Goal: Information Seeking & Learning: Learn about a topic

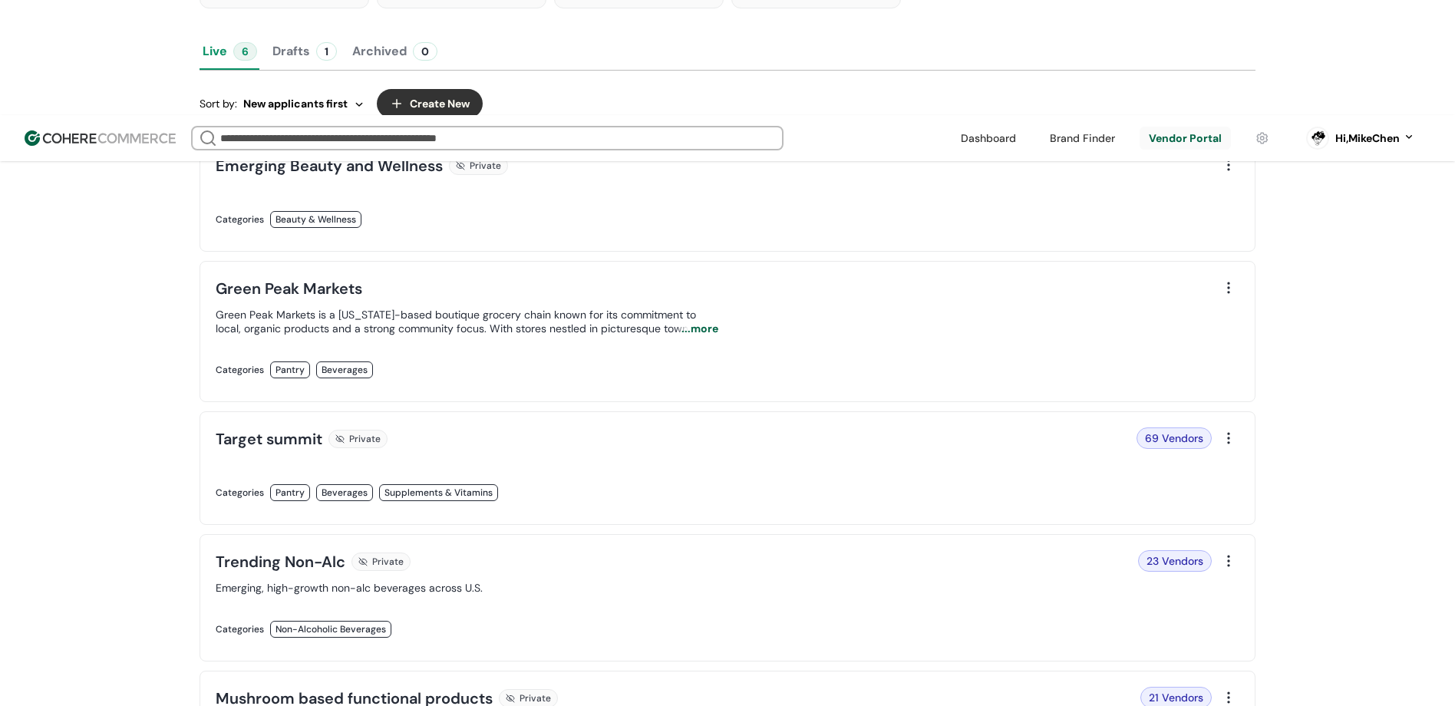
scroll to position [385, 0]
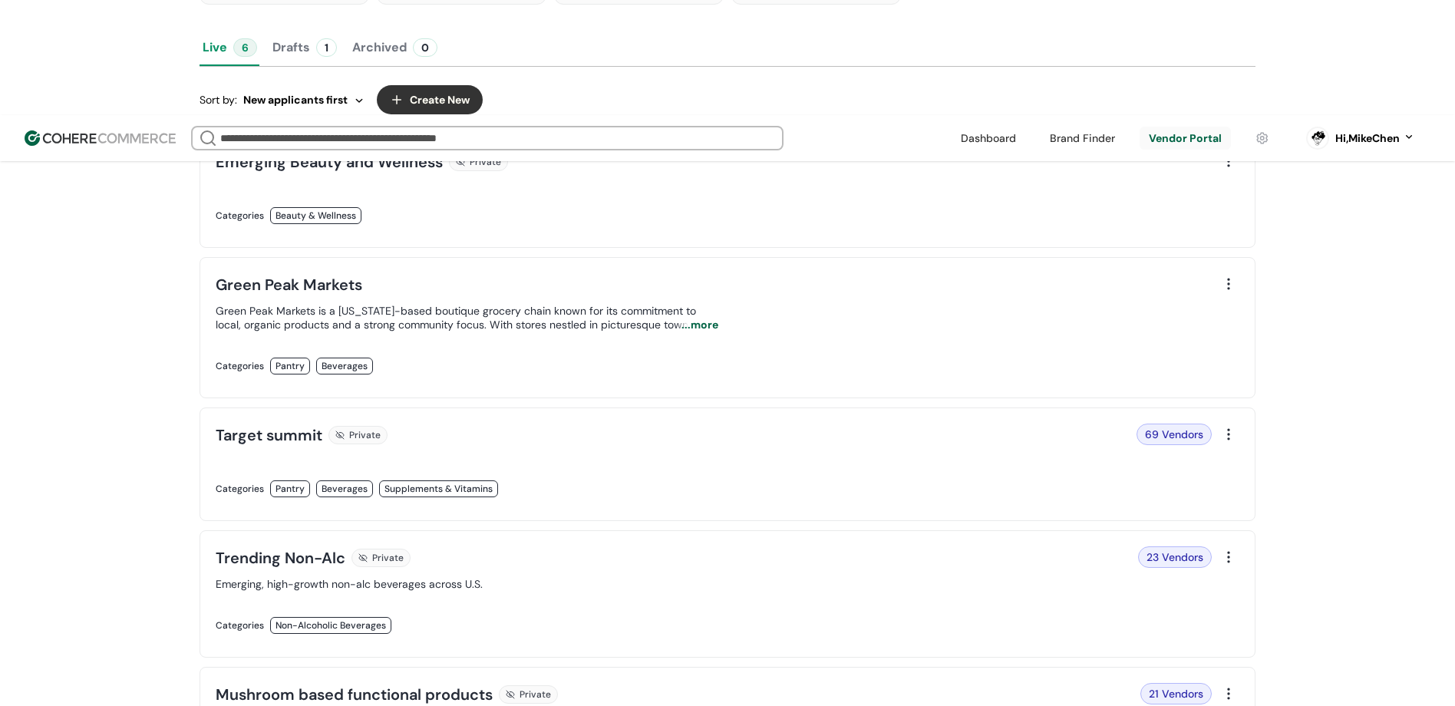
click at [818, 424] on div "69 Vendors" at bounding box center [974, 434] width 475 height 21
click at [603, 505] on link at bounding box center [467, 505] width 503 height 0
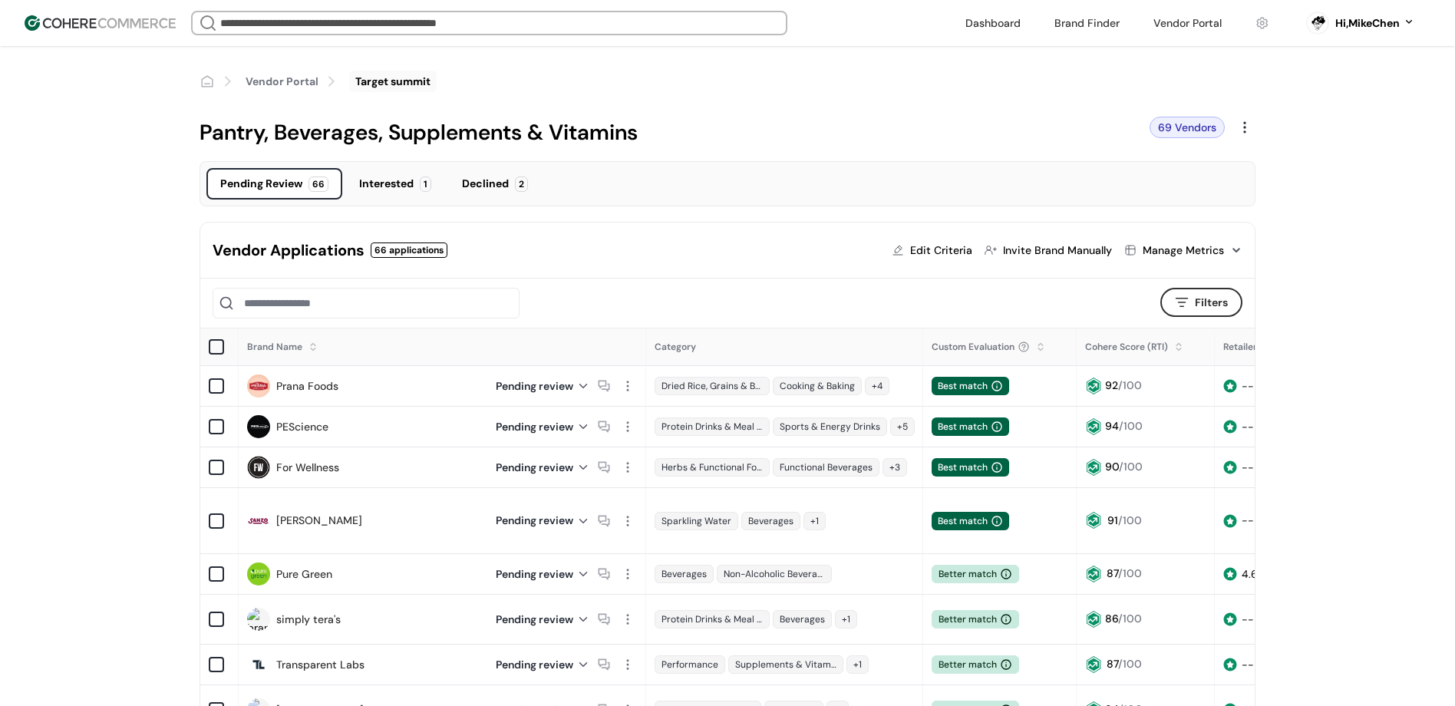
click at [411, 169] on div "Interested 1" at bounding box center [395, 183] width 100 height 31
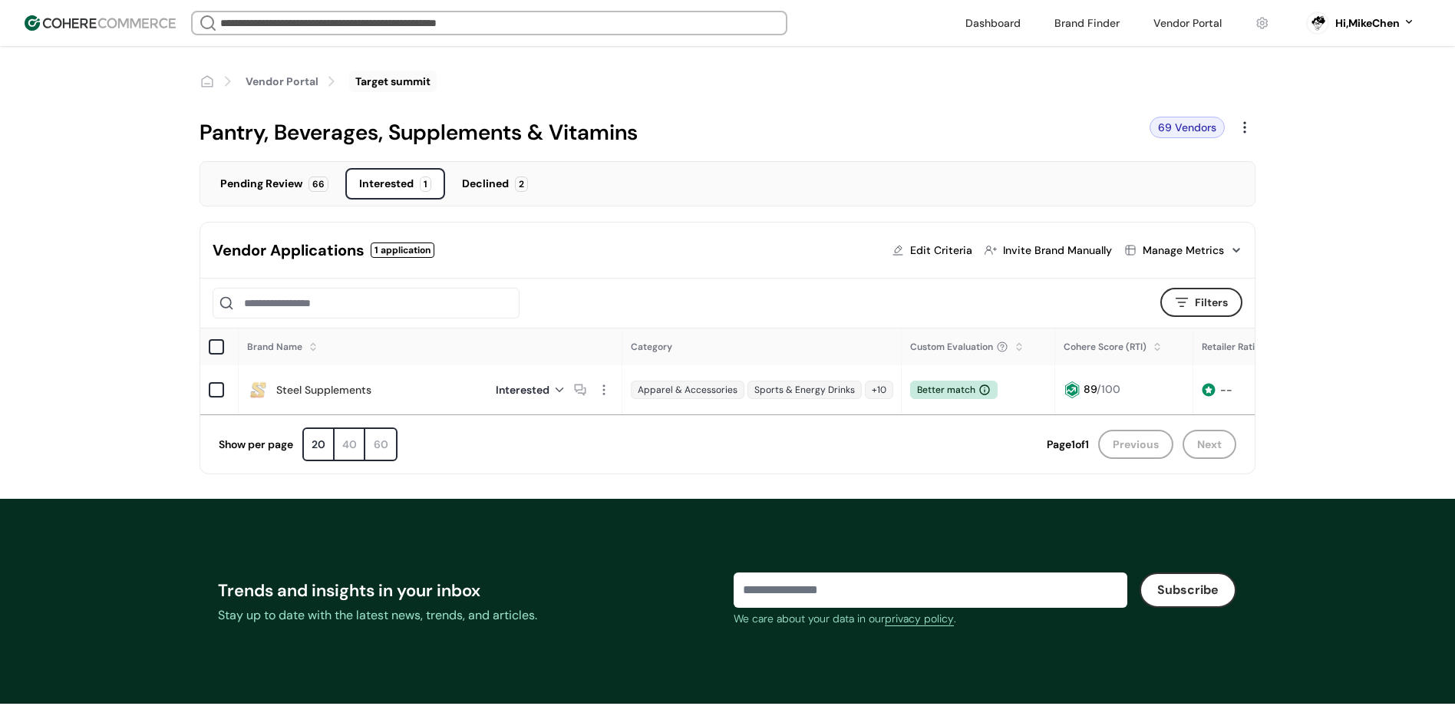
click at [500, 170] on div "Declined 2" at bounding box center [495, 183] width 94 height 31
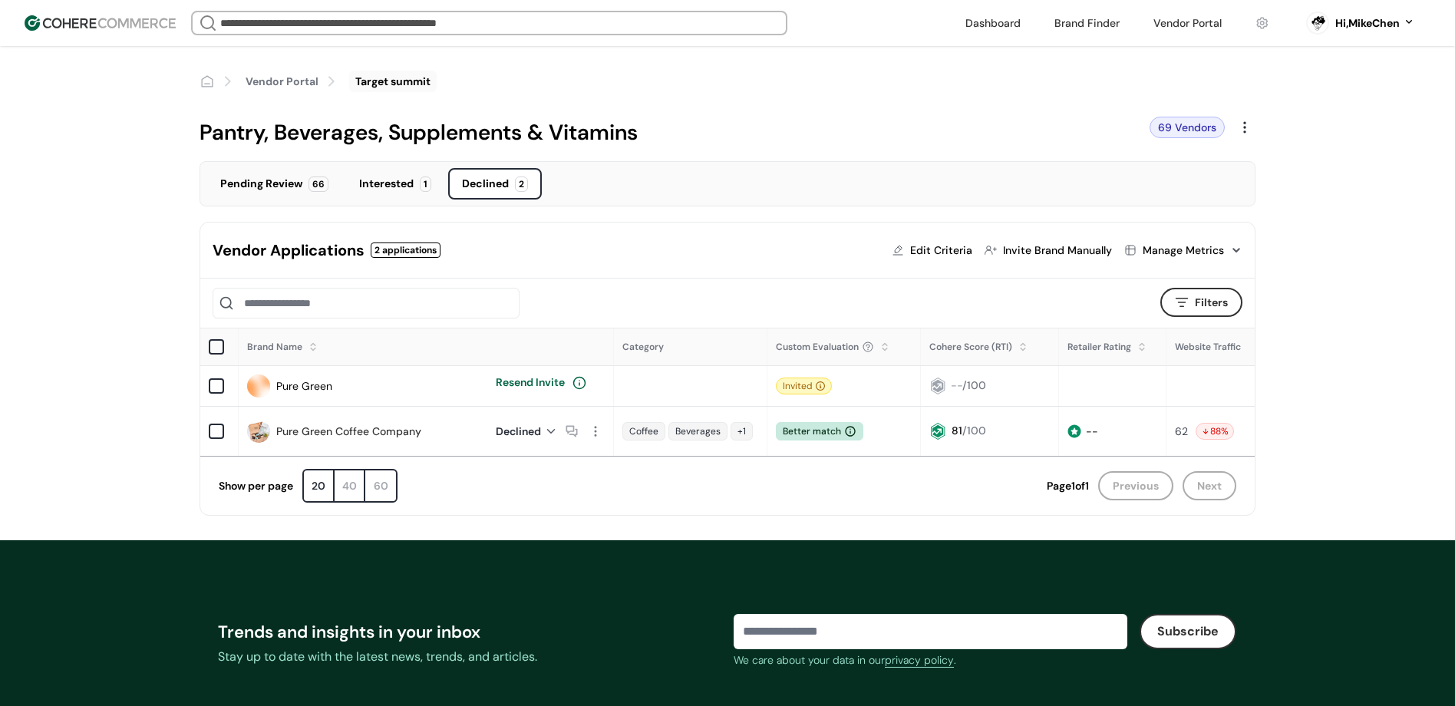
click at [631, 18] on input "search" at bounding box center [489, 22] width 544 height 21
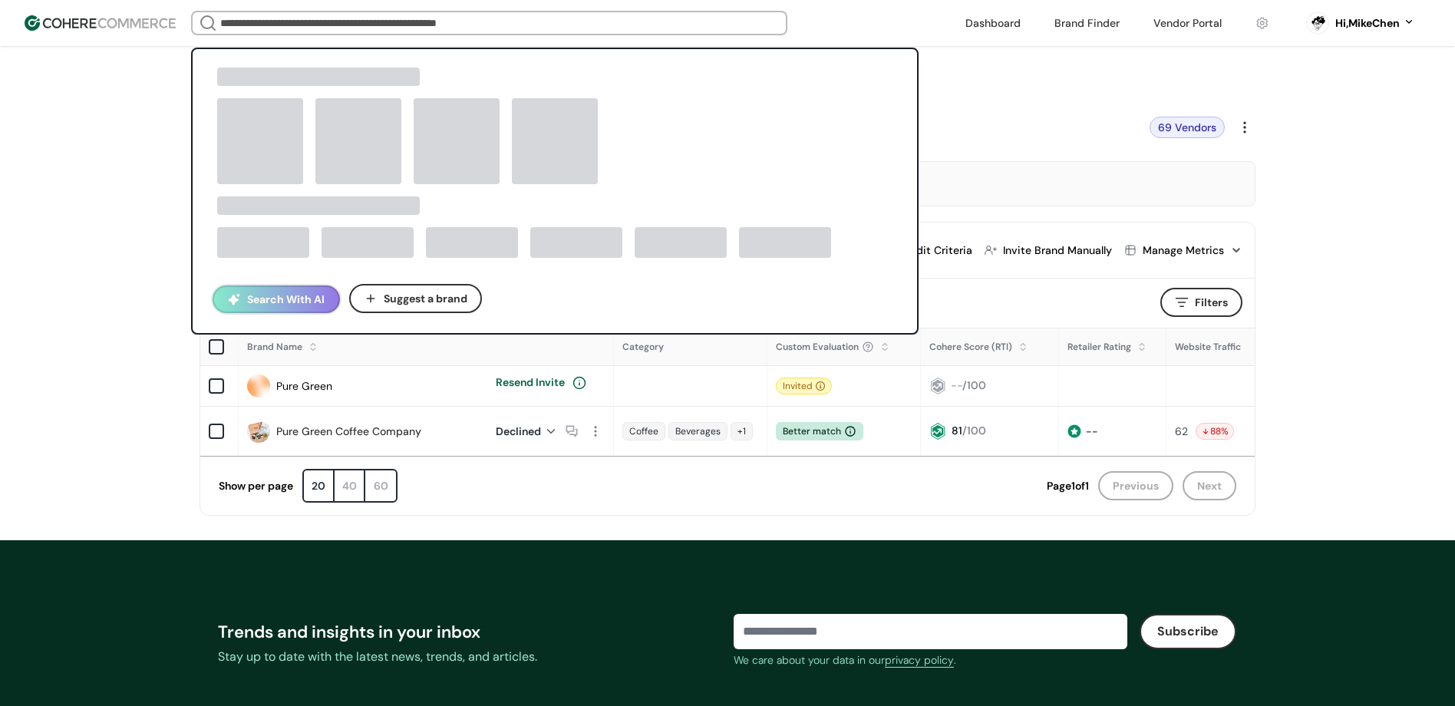
click at [274, 311] on button "Search With AI" at bounding box center [276, 300] width 127 height 28
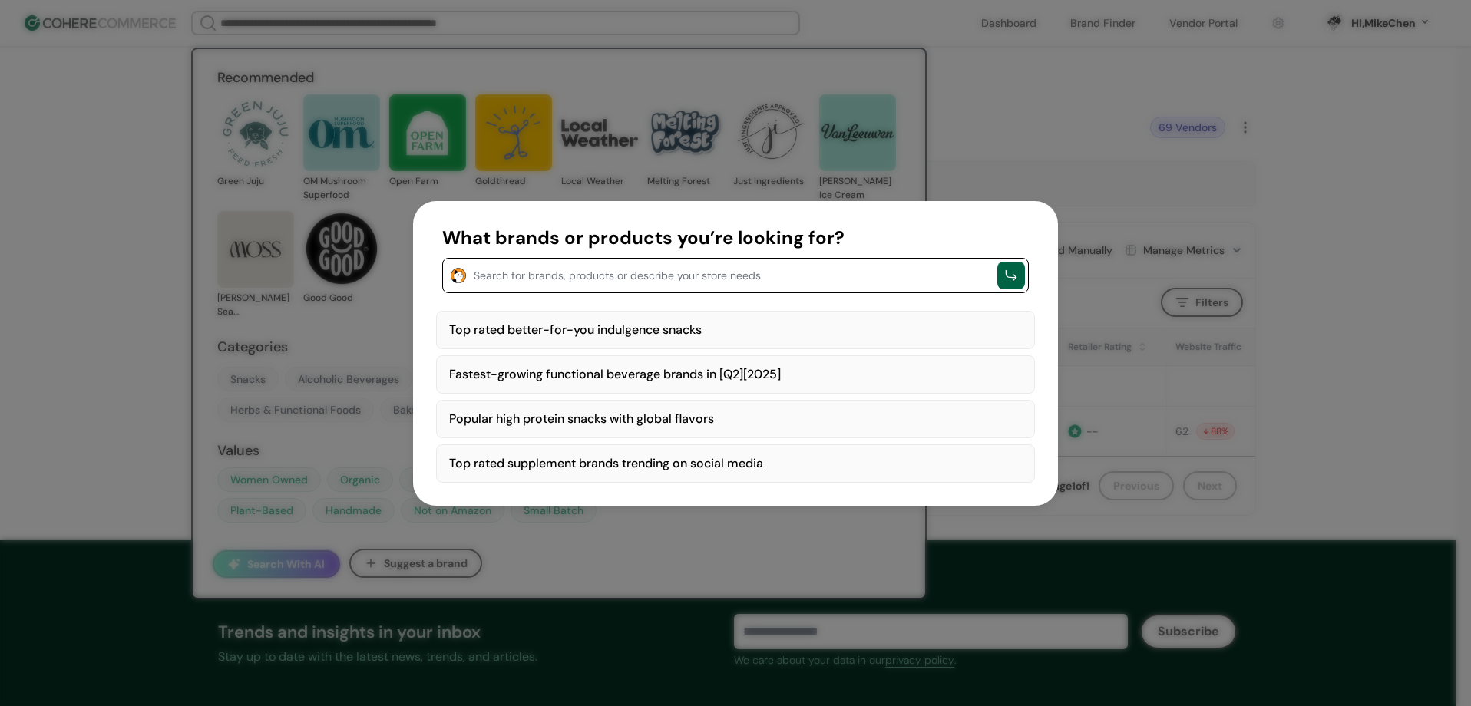
click at [595, 336] on div "Top rated better-for-you indulgence snacks" at bounding box center [735, 330] width 599 height 38
type textarea "**********"
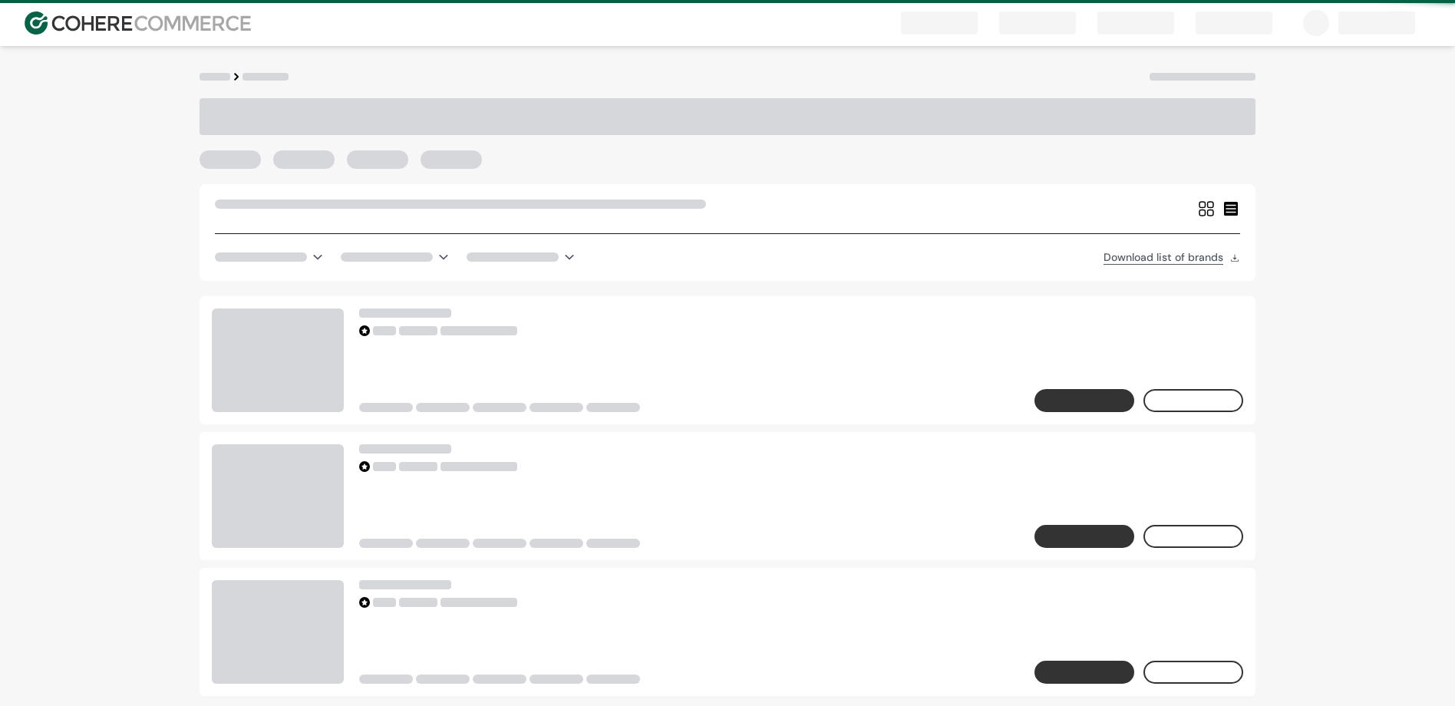
click at [593, 330] on div at bounding box center [499, 330] width 281 height 11
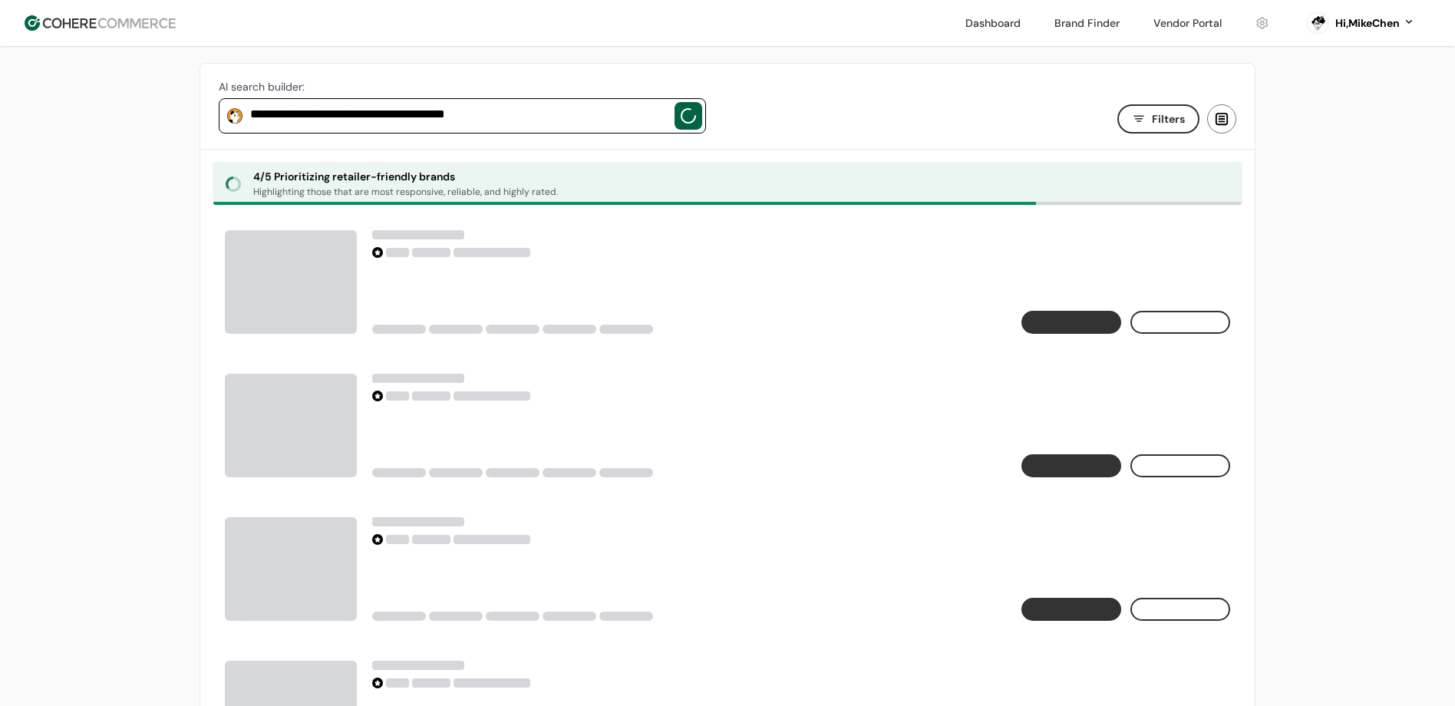
scroll to position [94, 0]
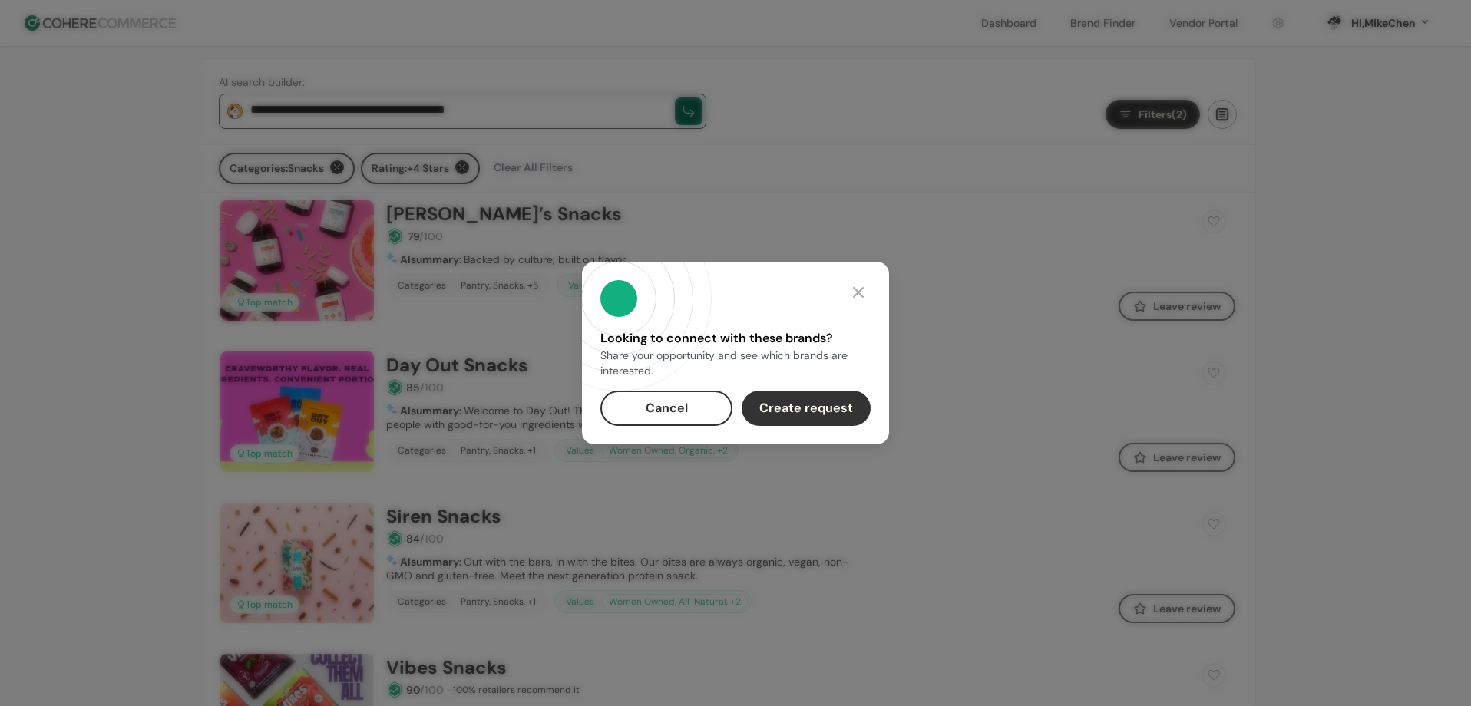
click at [661, 399] on button "Cancel" at bounding box center [666, 408] width 132 height 35
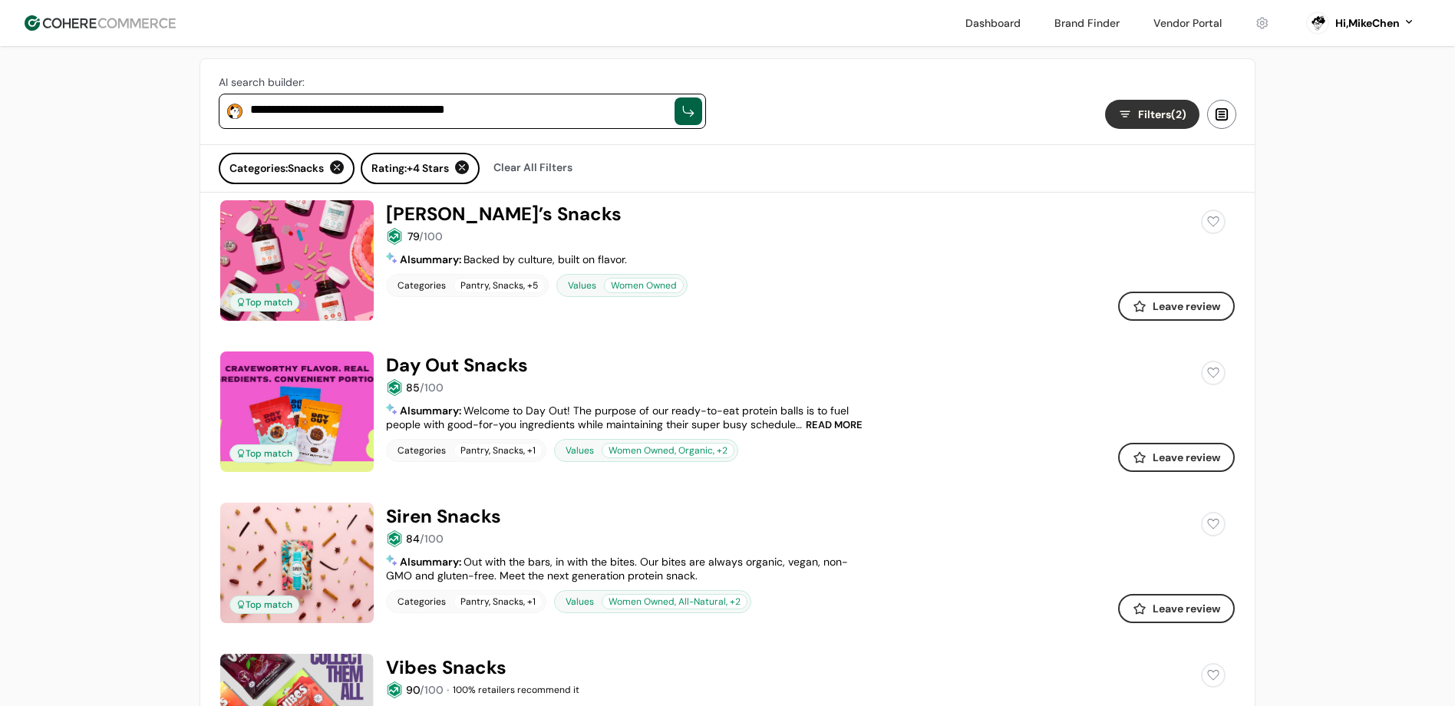
click at [456, 114] on textarea "**********" at bounding box center [458, 110] width 417 height 18
paste textarea
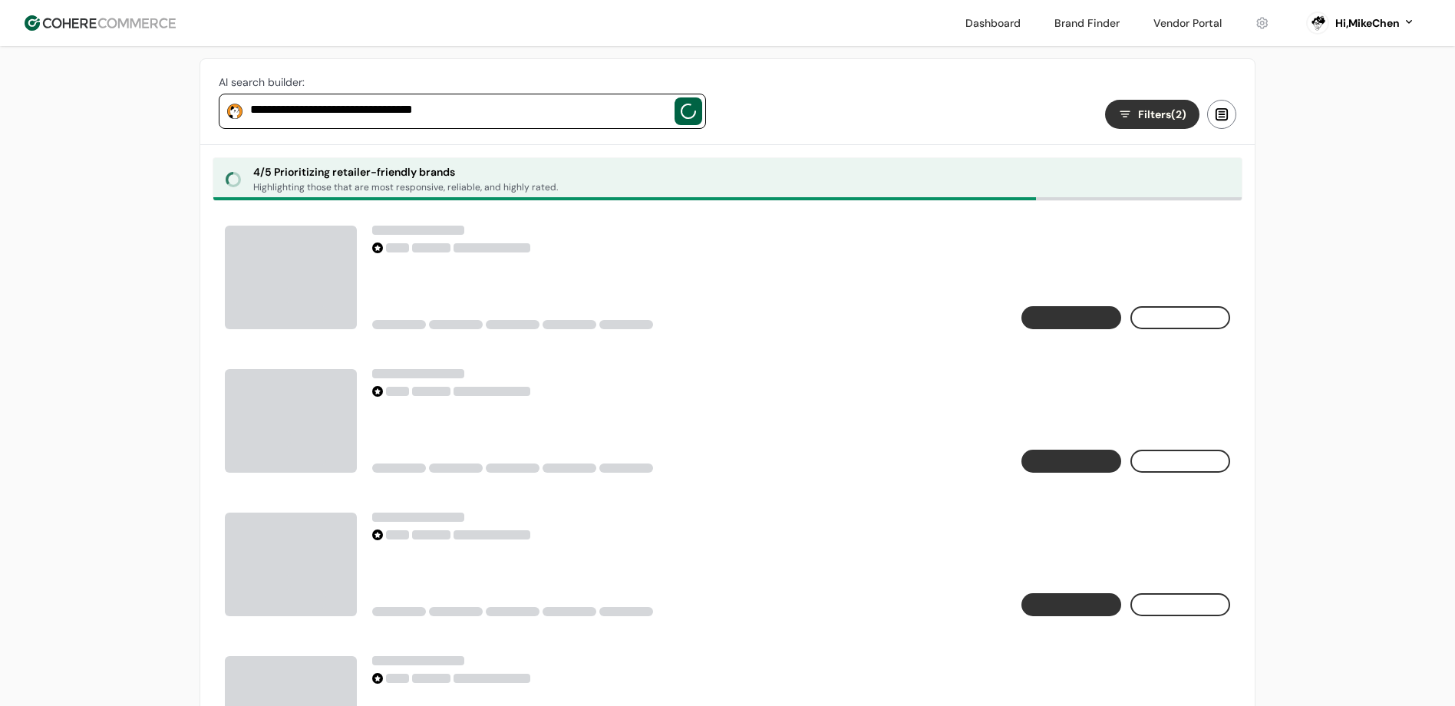
type textarea "**********"
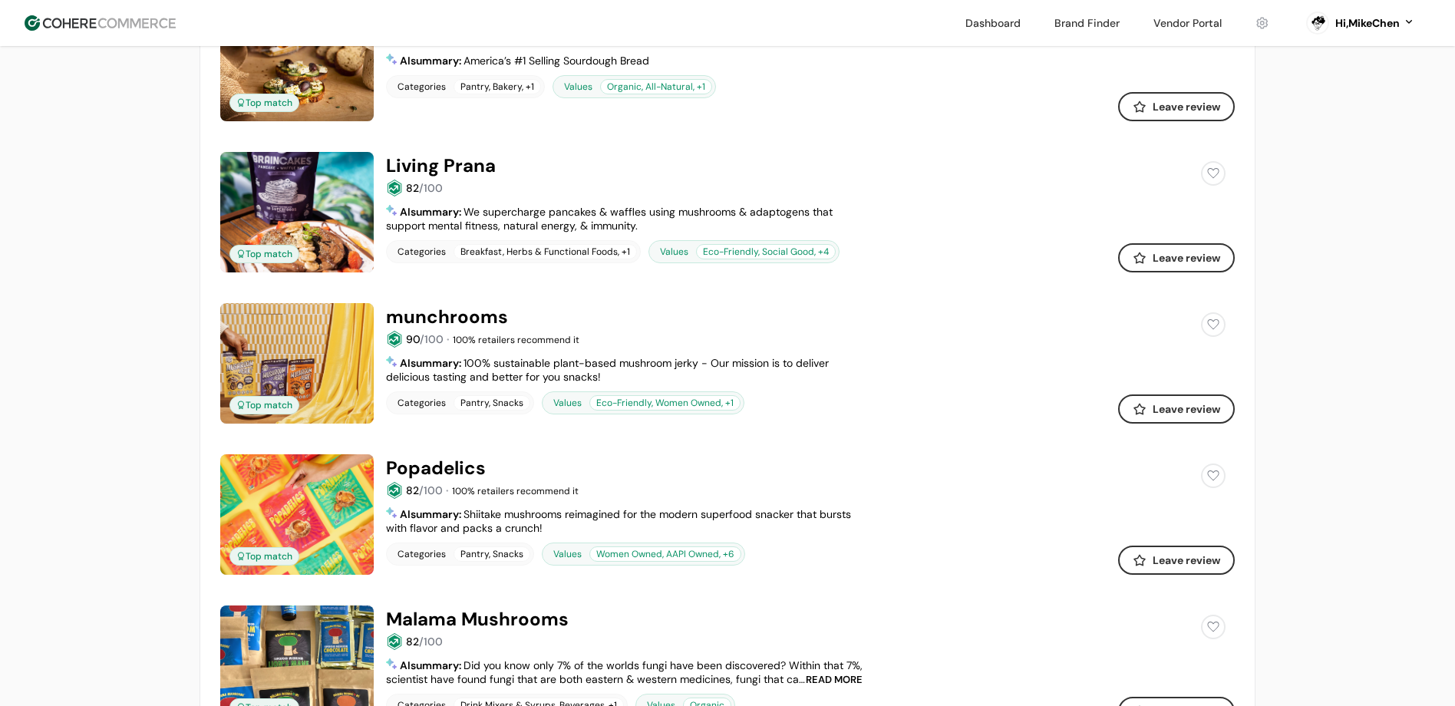
scroll to position [2246, 0]
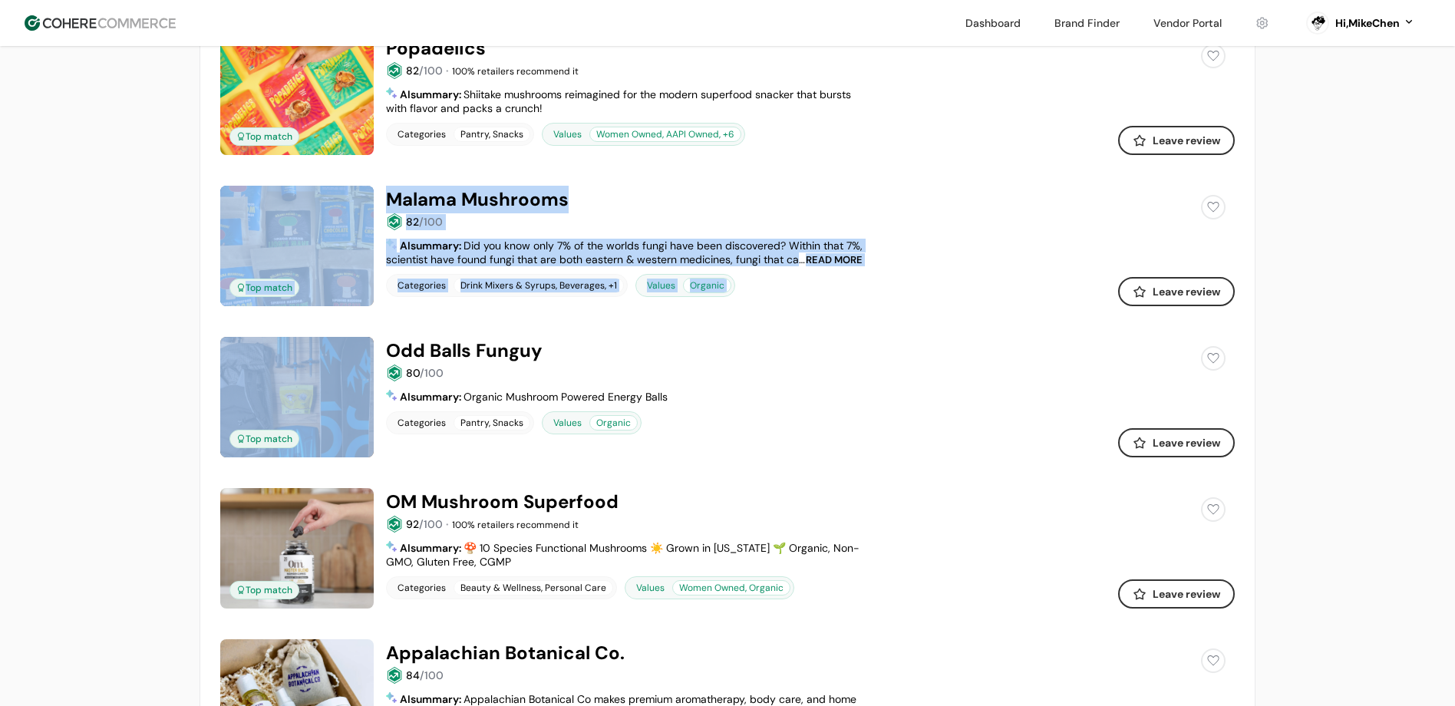
drag, startPoint x: 60, startPoint y: 315, endPoint x: 0, endPoint y: 181, distance: 146.4
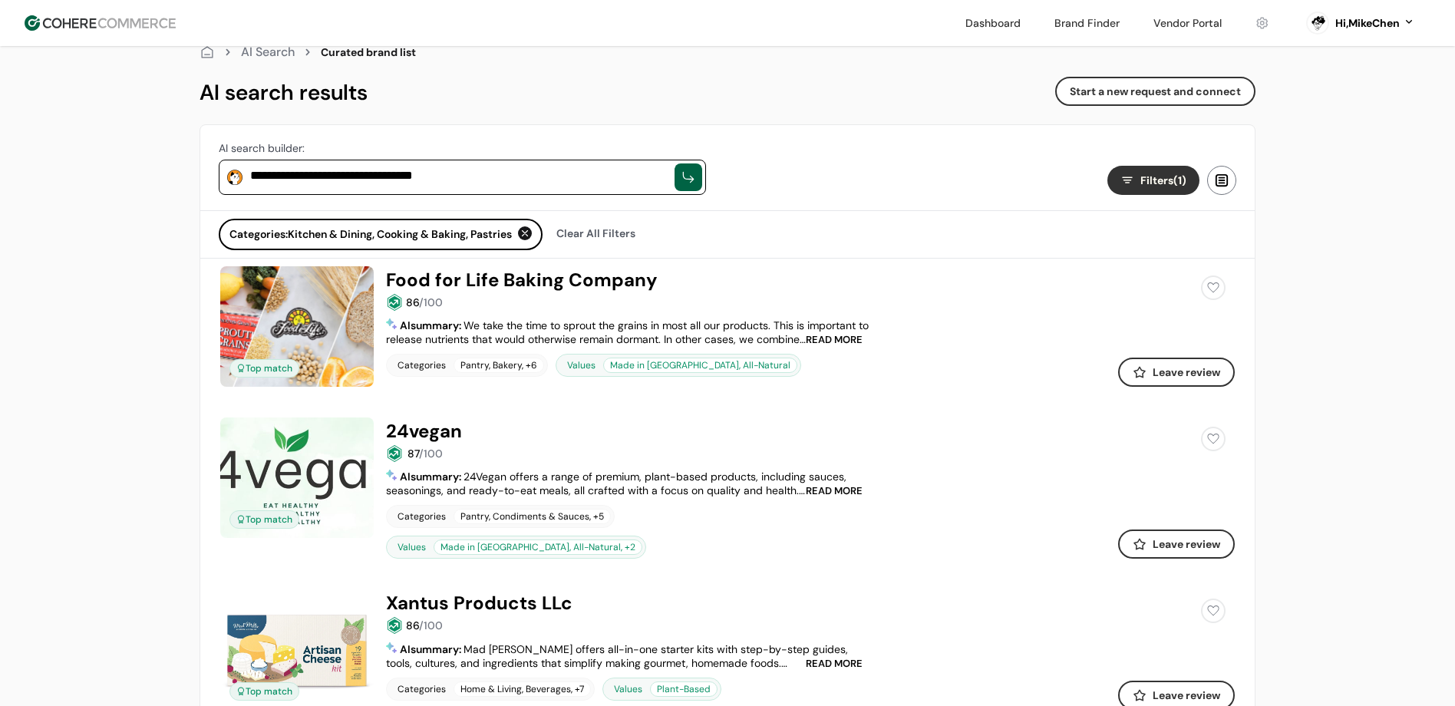
scroll to position [28, 0]
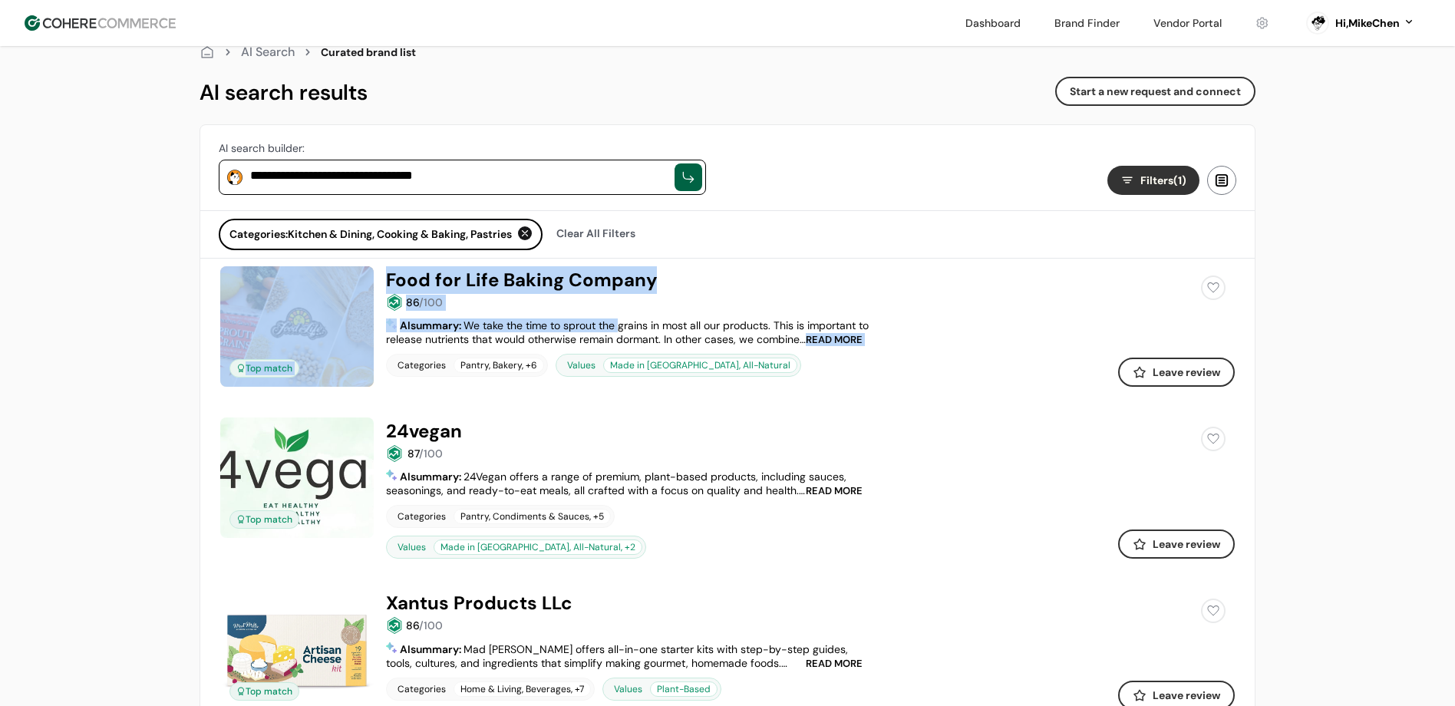
drag, startPoint x: 623, startPoint y: 322, endPoint x: 799, endPoint y: 296, distance: 178.4
click at [799, 296] on div "Top match Food for Life Baking Company 86 /100 0.0 ( 0 ) 86 /100 READ MORE AI s…" at bounding box center [727, 326] width 1015 height 121
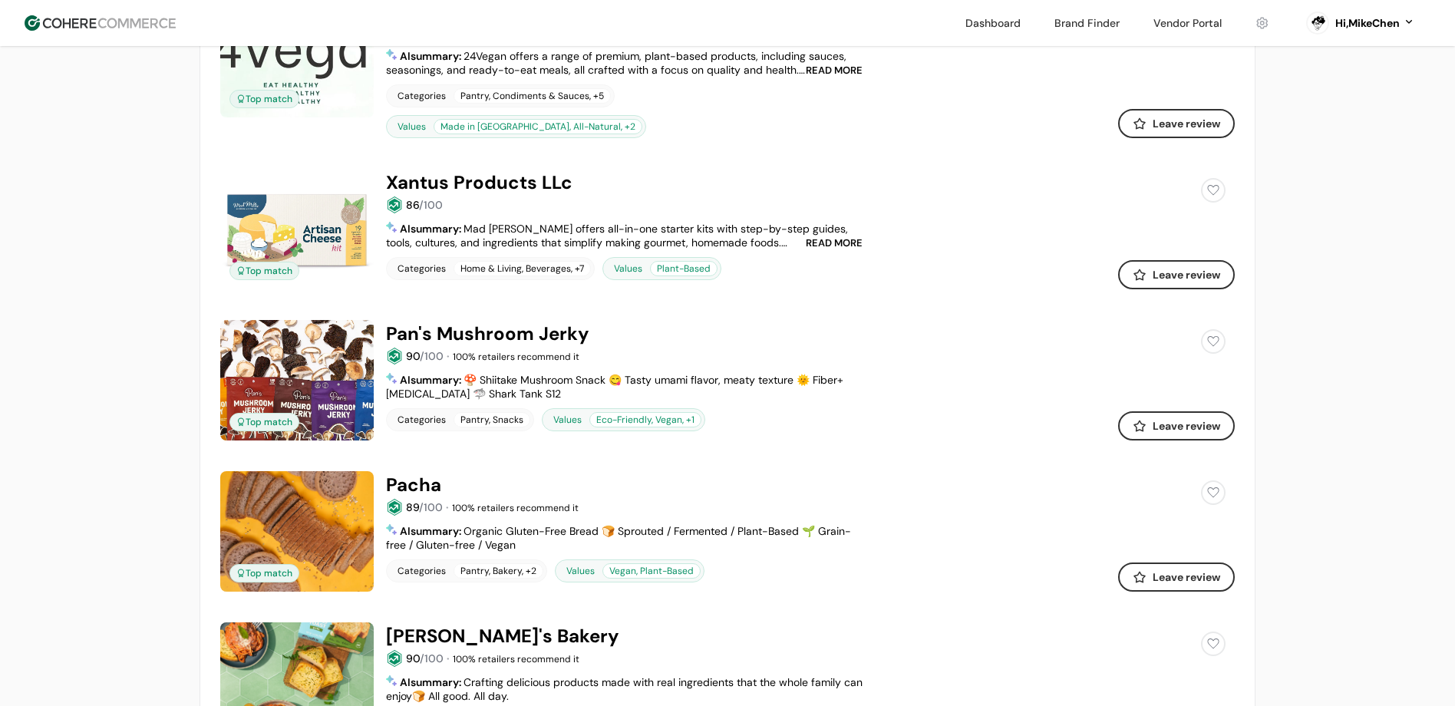
scroll to position [728, 0]
